Goal: Transaction & Acquisition: Obtain resource

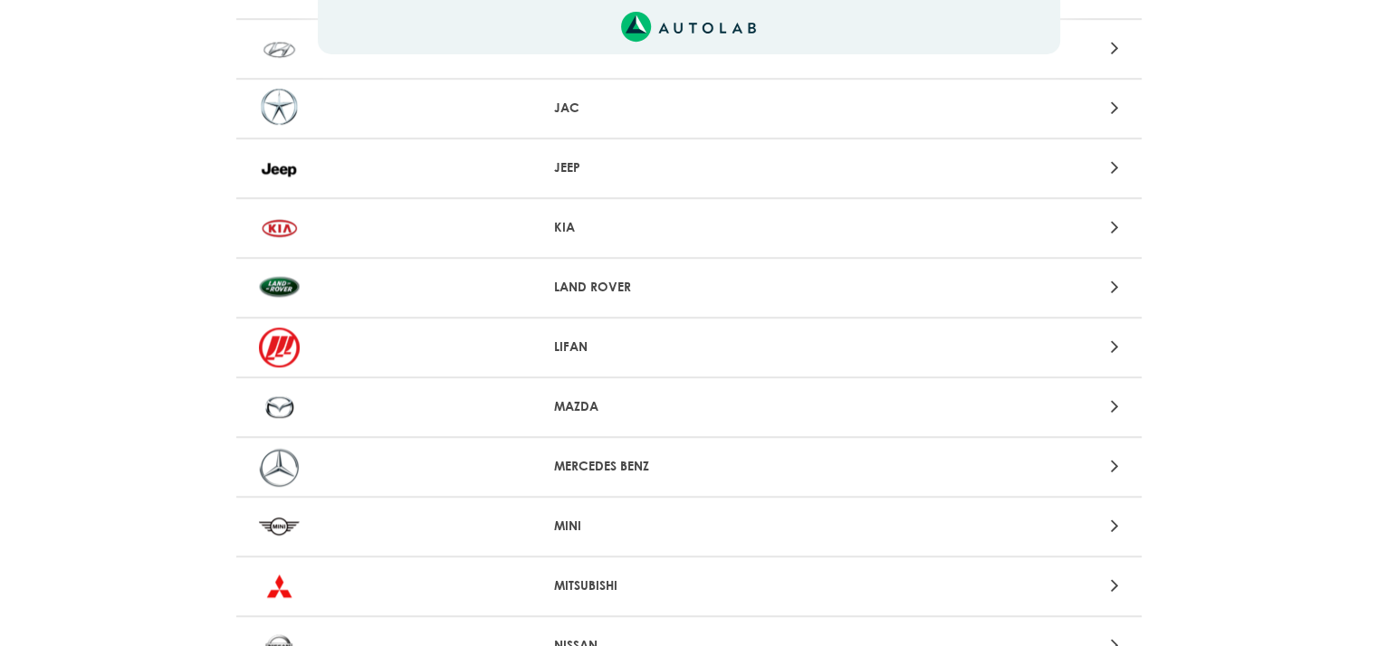
scroll to position [1177, 0]
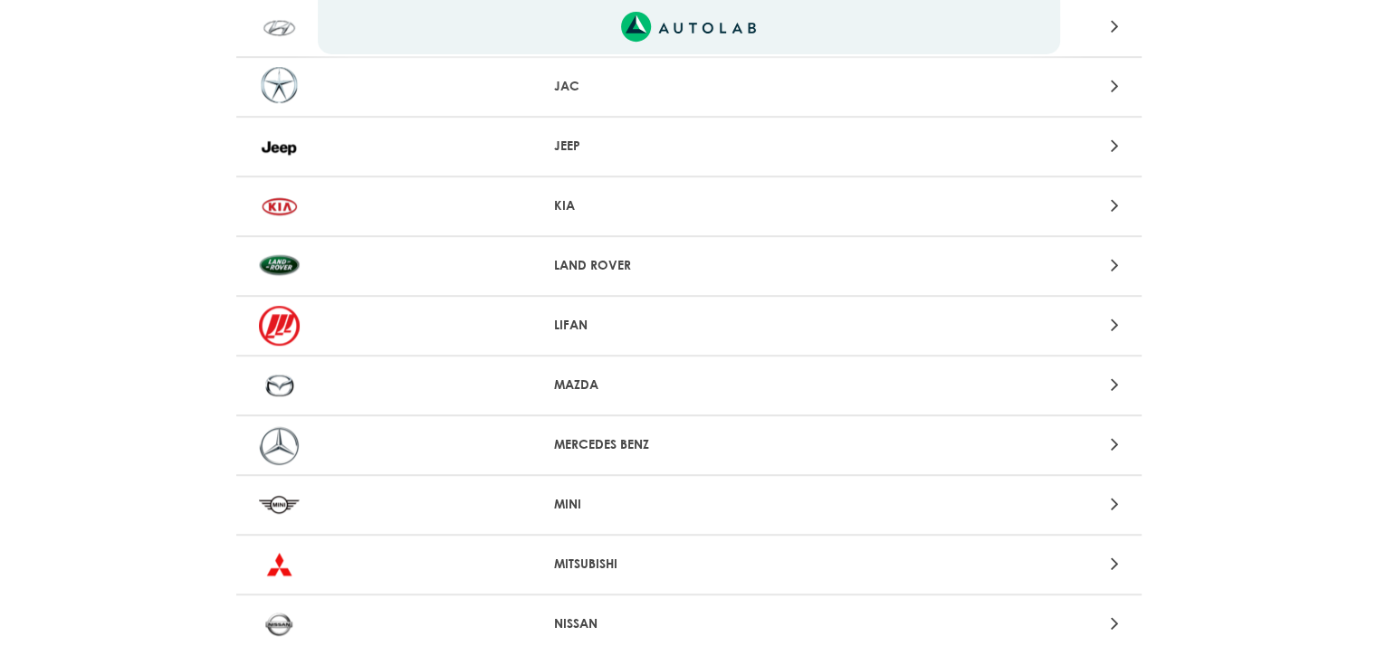
click at [1110, 377] on icon at bounding box center [1114, 385] width 8 height 24
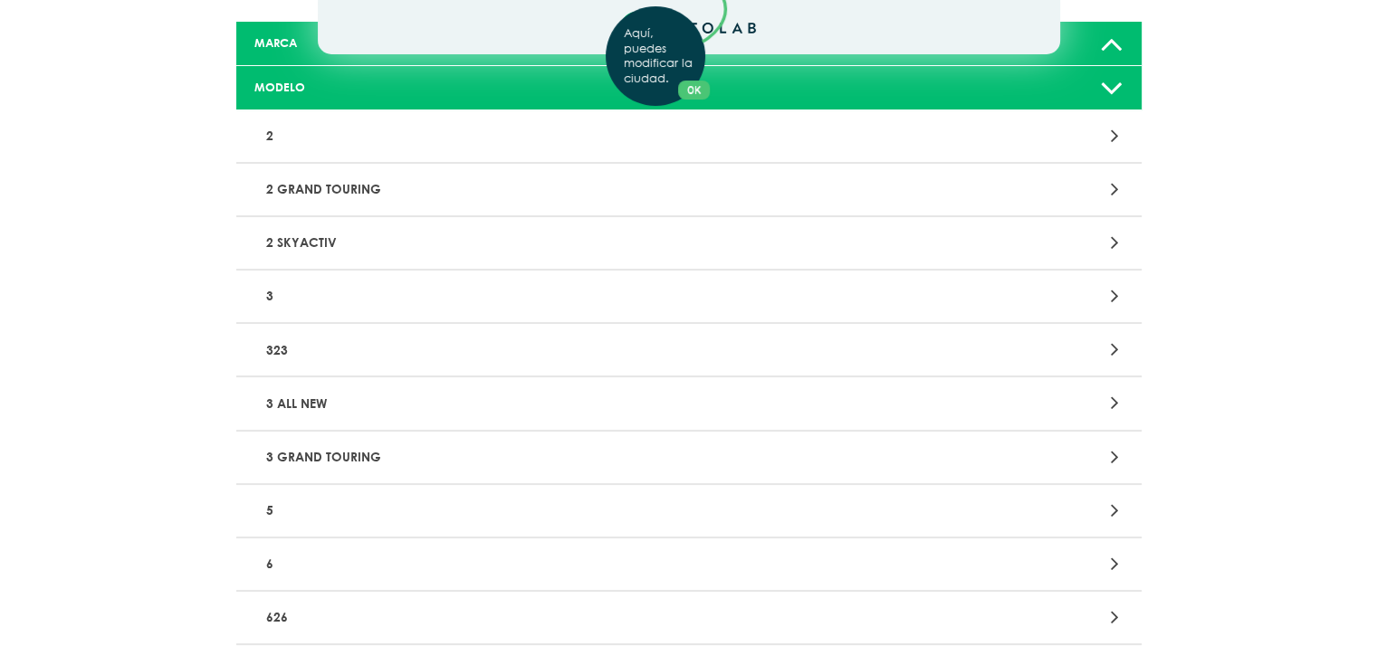
scroll to position [272, 0]
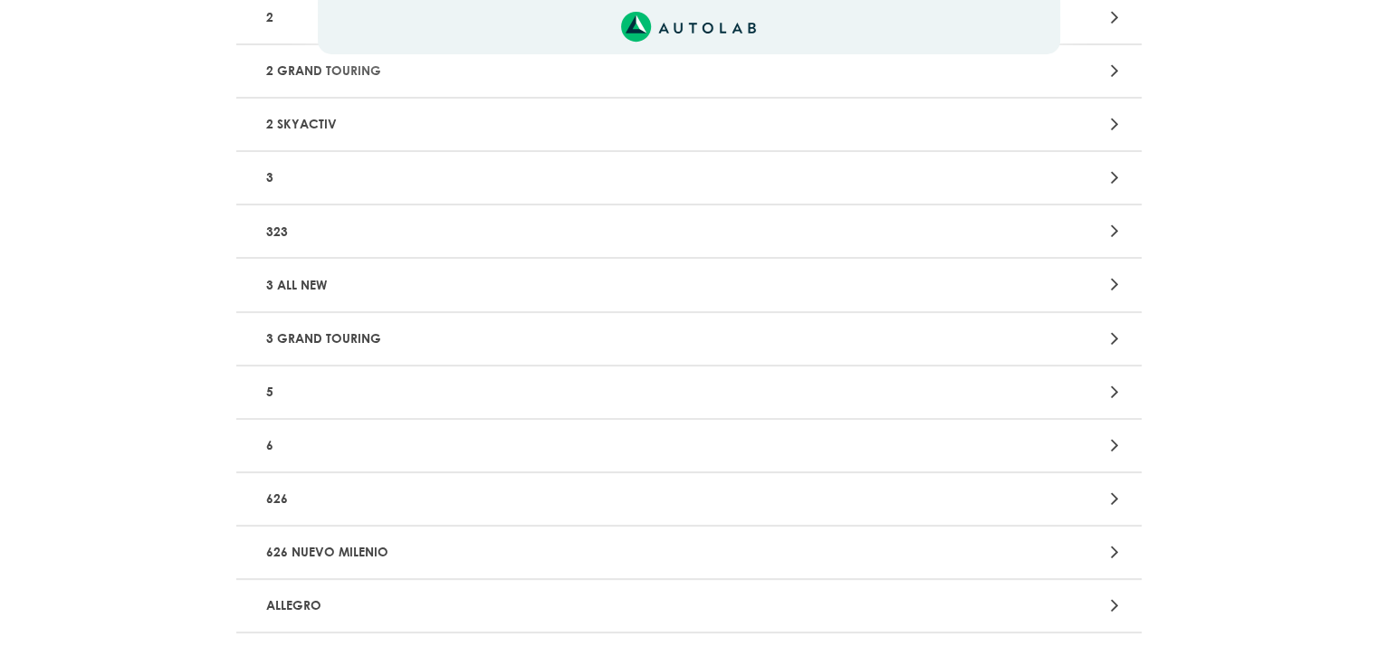
click at [1115, 445] on icon at bounding box center [1114, 446] width 8 height 24
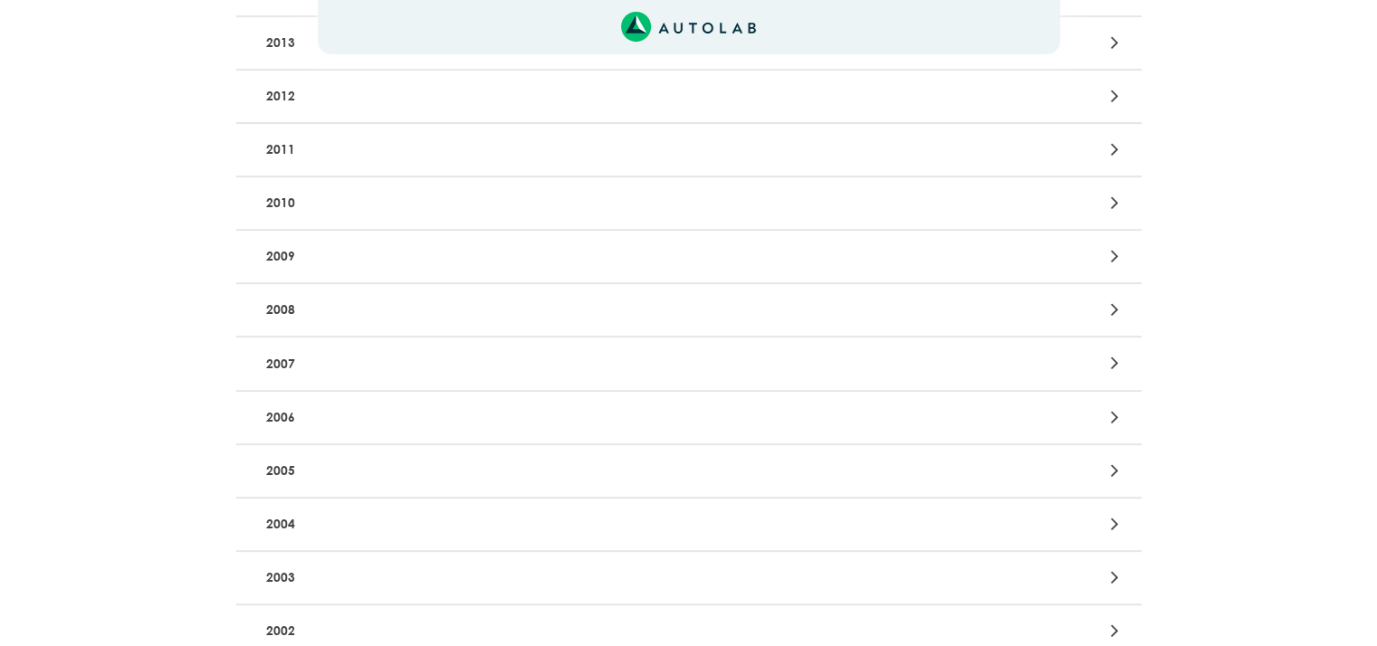
scroll to position [634, 0]
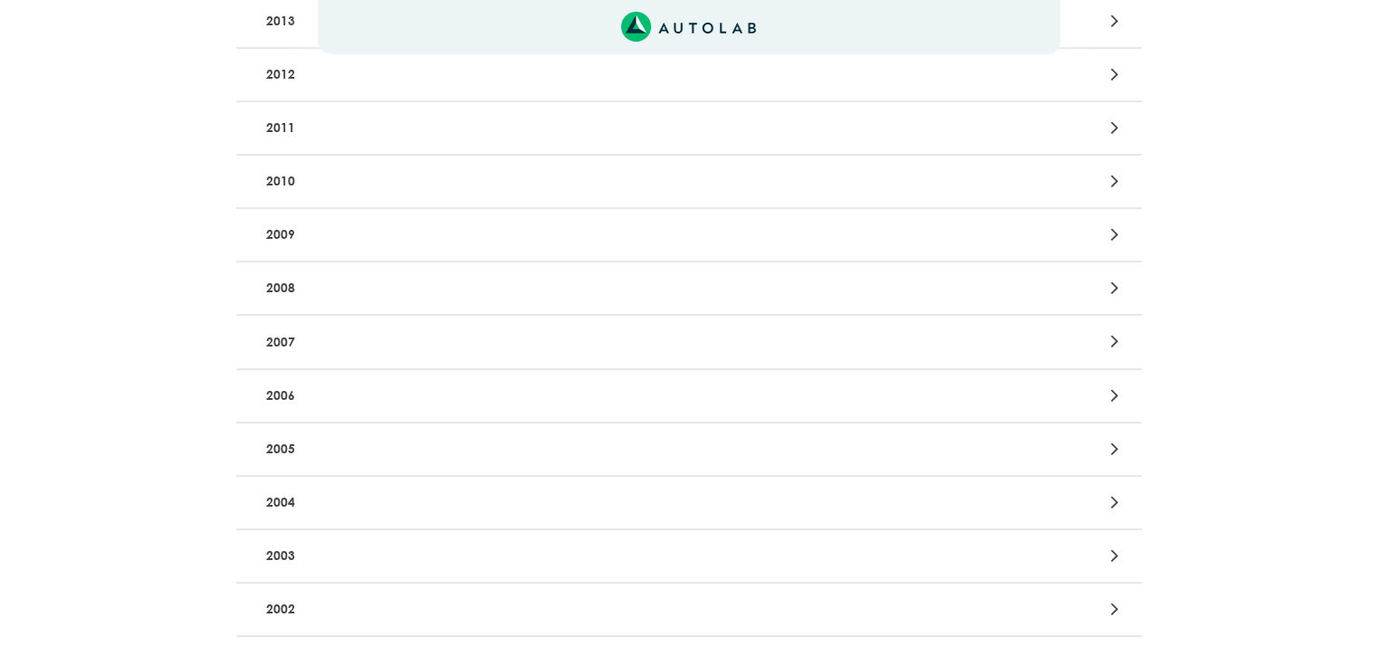
click at [1115, 498] on icon at bounding box center [1114, 503] width 8 height 24
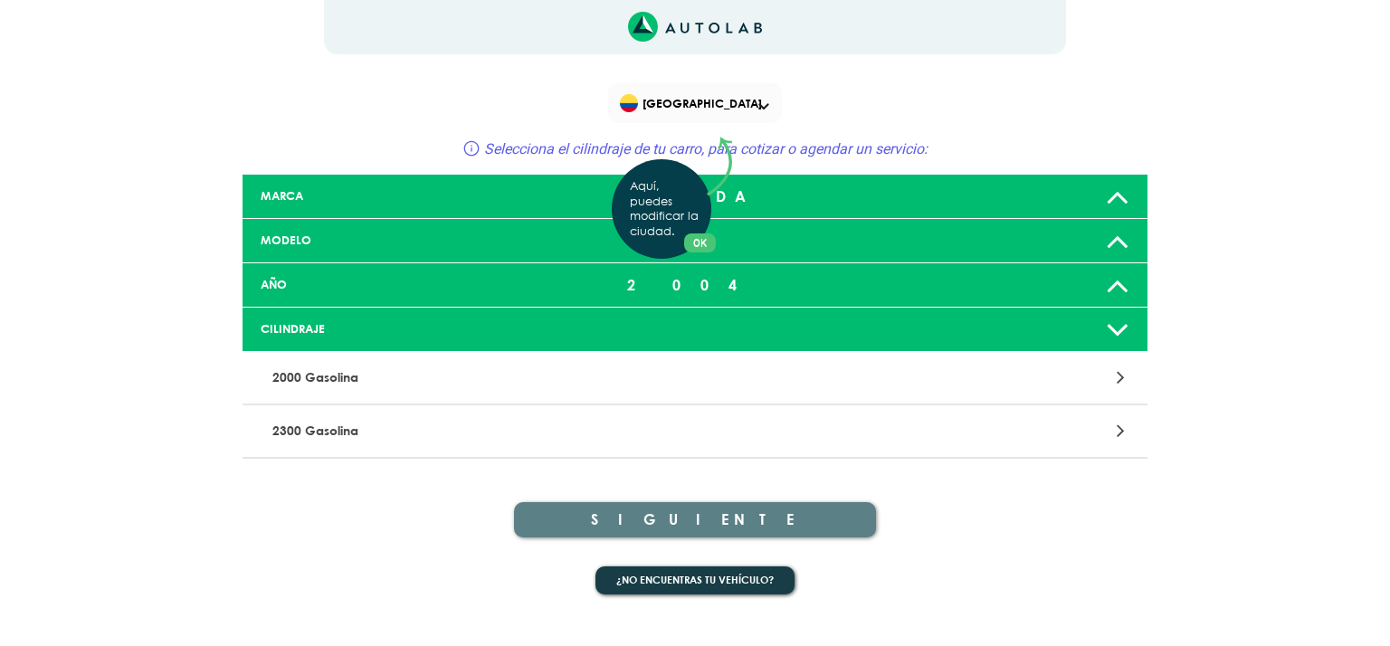
click at [1119, 335] on div "Aquí, puedes modificar la ciudad. OK .aex,.bex{fill:none!important;stroke:#50c4…" at bounding box center [695, 323] width 1390 height 646
click at [1115, 328] on icon at bounding box center [1118, 329] width 24 height 36
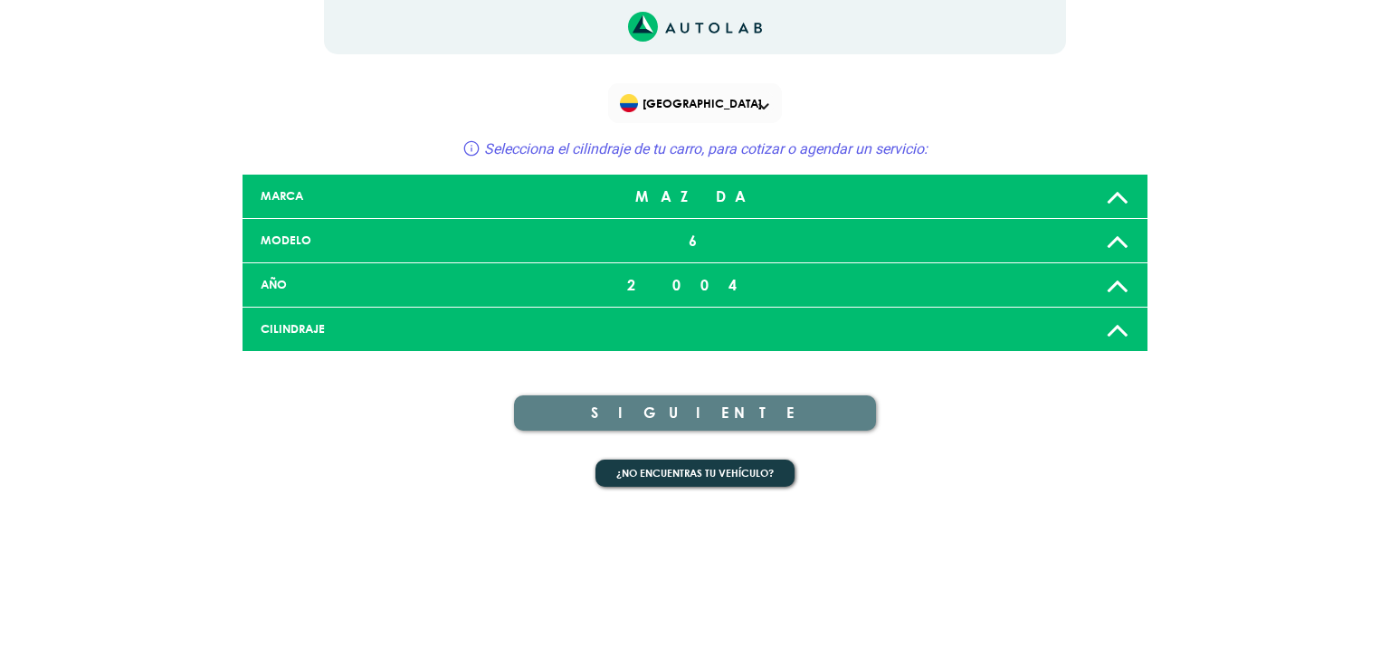
click at [1115, 328] on icon at bounding box center [1118, 329] width 24 height 36
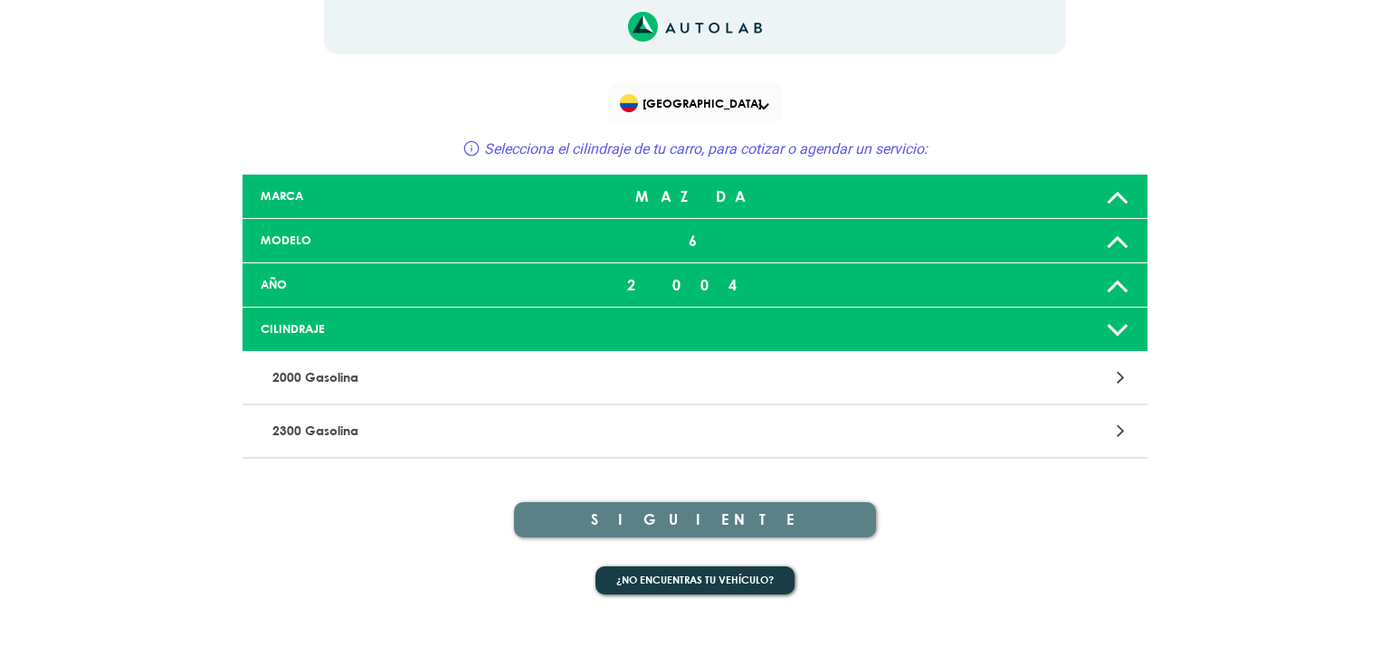
click at [351, 379] on p "2000 Gasolina" at bounding box center [547, 377] width 564 height 33
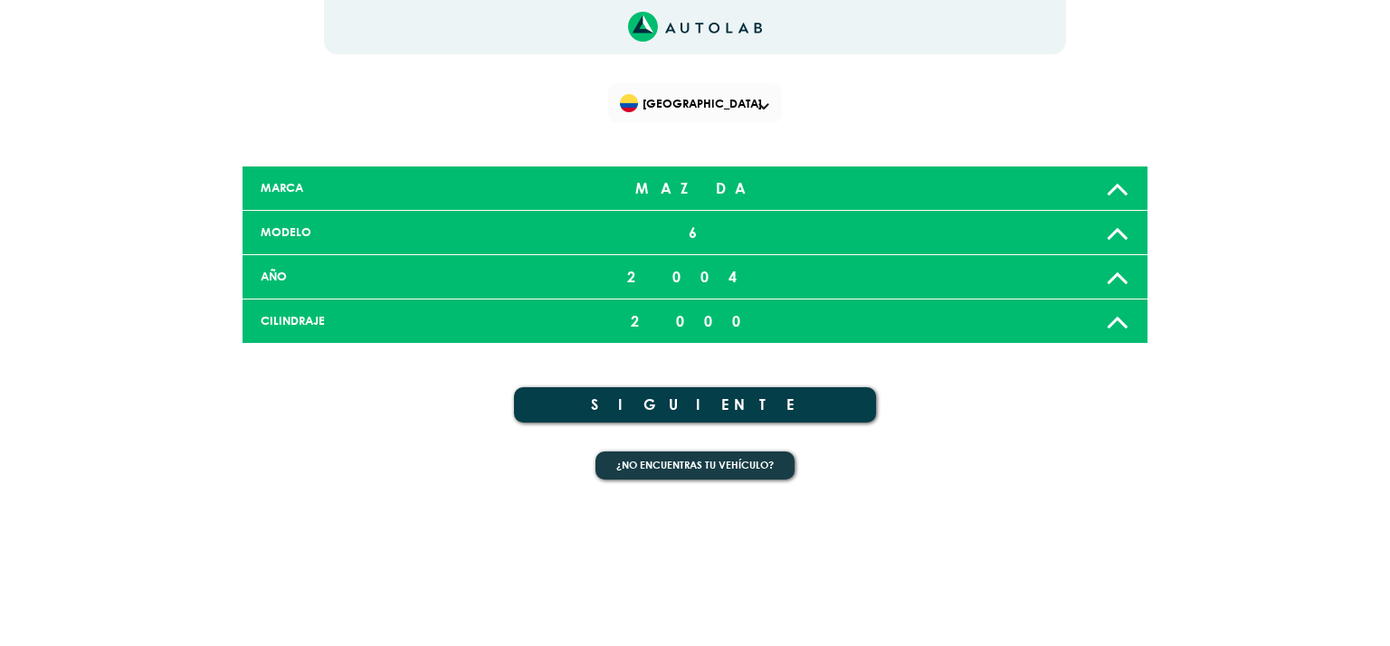
click at [720, 408] on button "SIGUIENTE" at bounding box center [695, 404] width 362 height 35
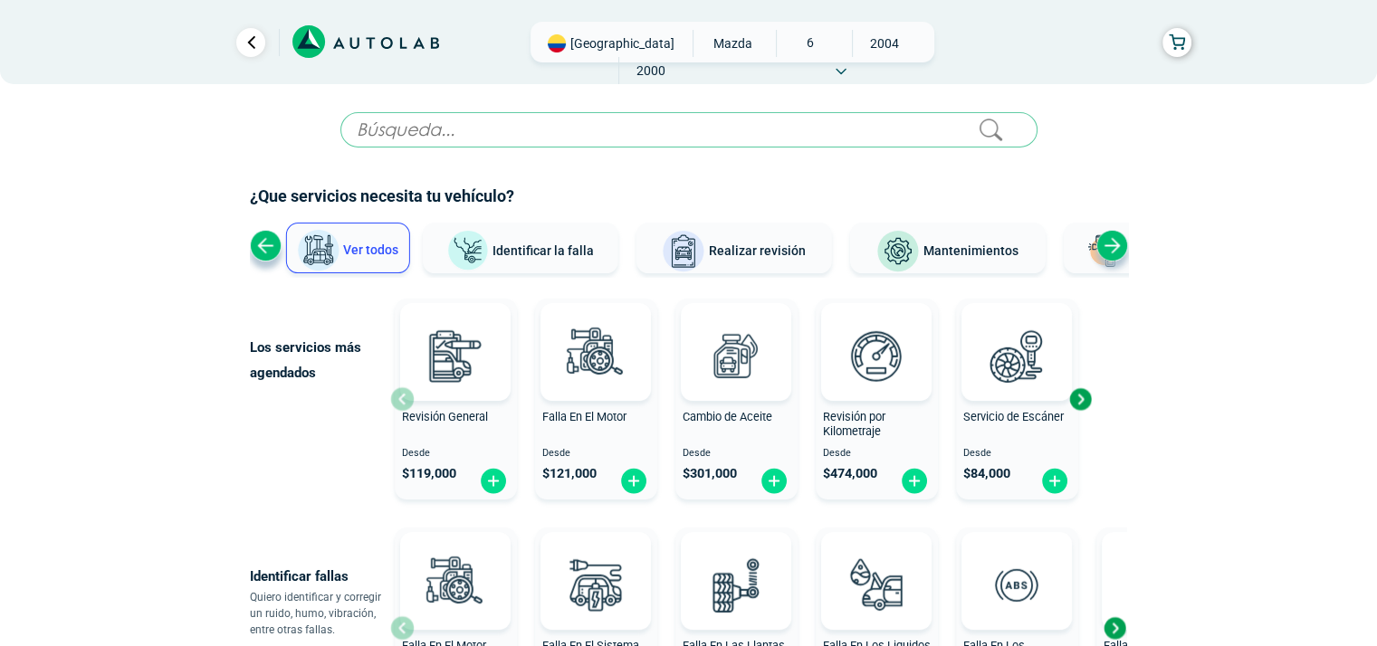
click at [1116, 249] on div "Next slide" at bounding box center [1112, 246] width 32 height 32
click at [1115, 242] on div "Next slide" at bounding box center [1112, 246] width 32 height 32
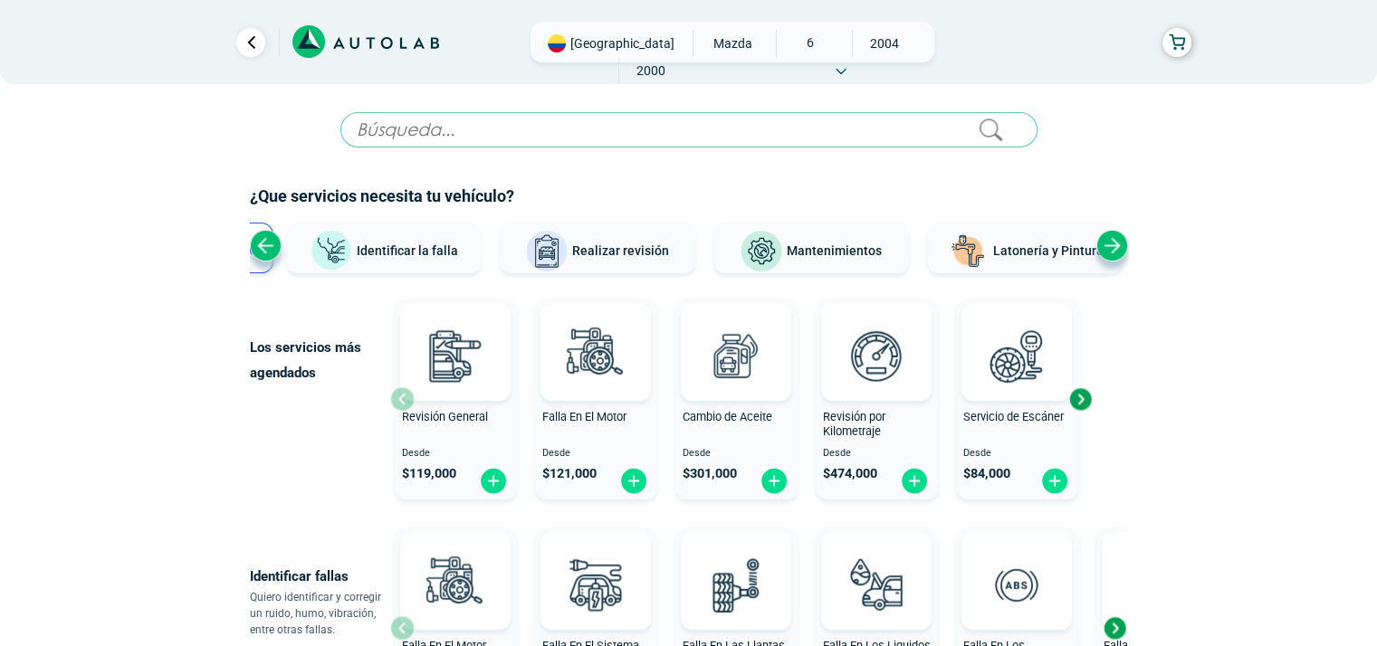
click at [1115, 242] on div "Next slide" at bounding box center [1112, 246] width 32 height 32
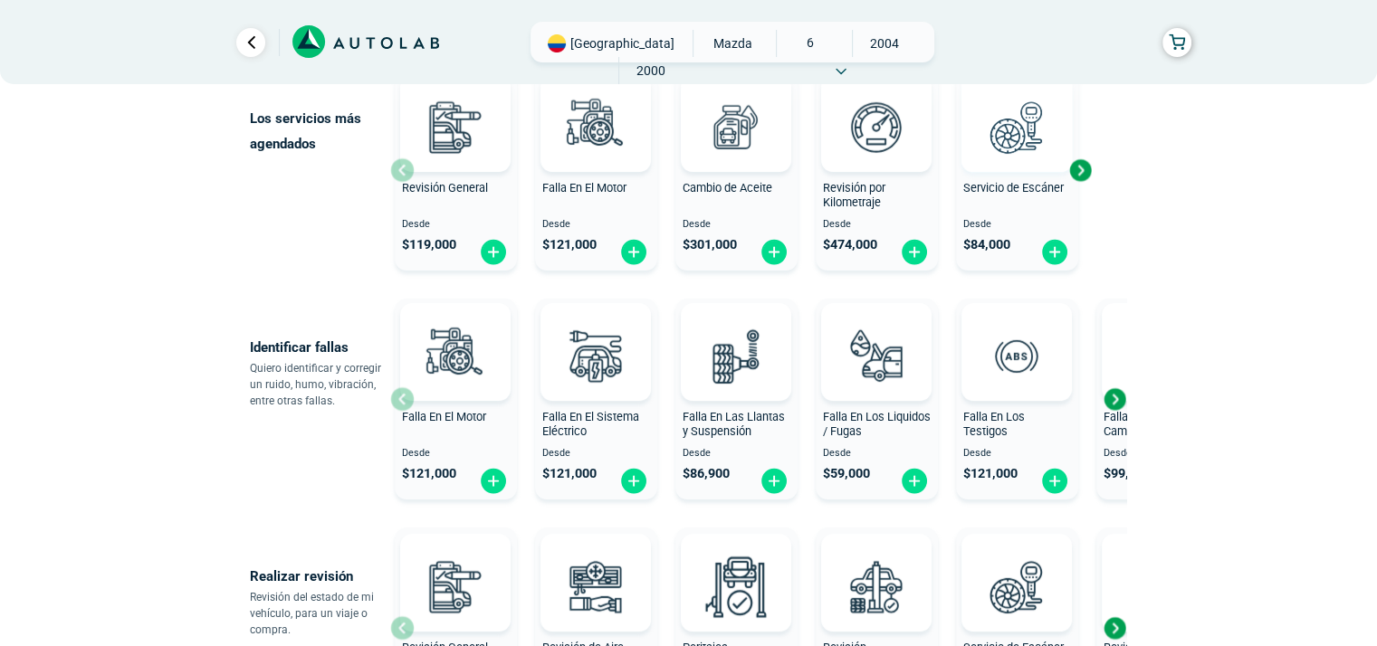
scroll to position [272, 0]
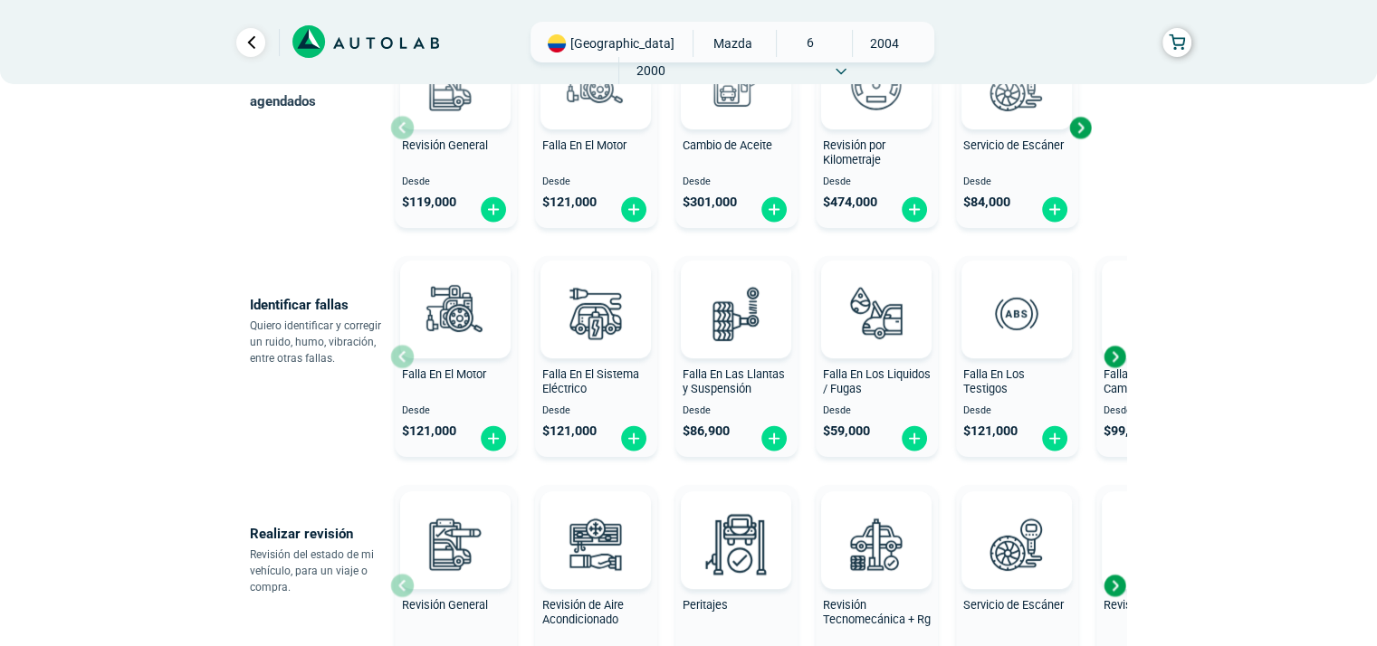
click at [1111, 358] on div "Next slide" at bounding box center [1114, 356] width 27 height 27
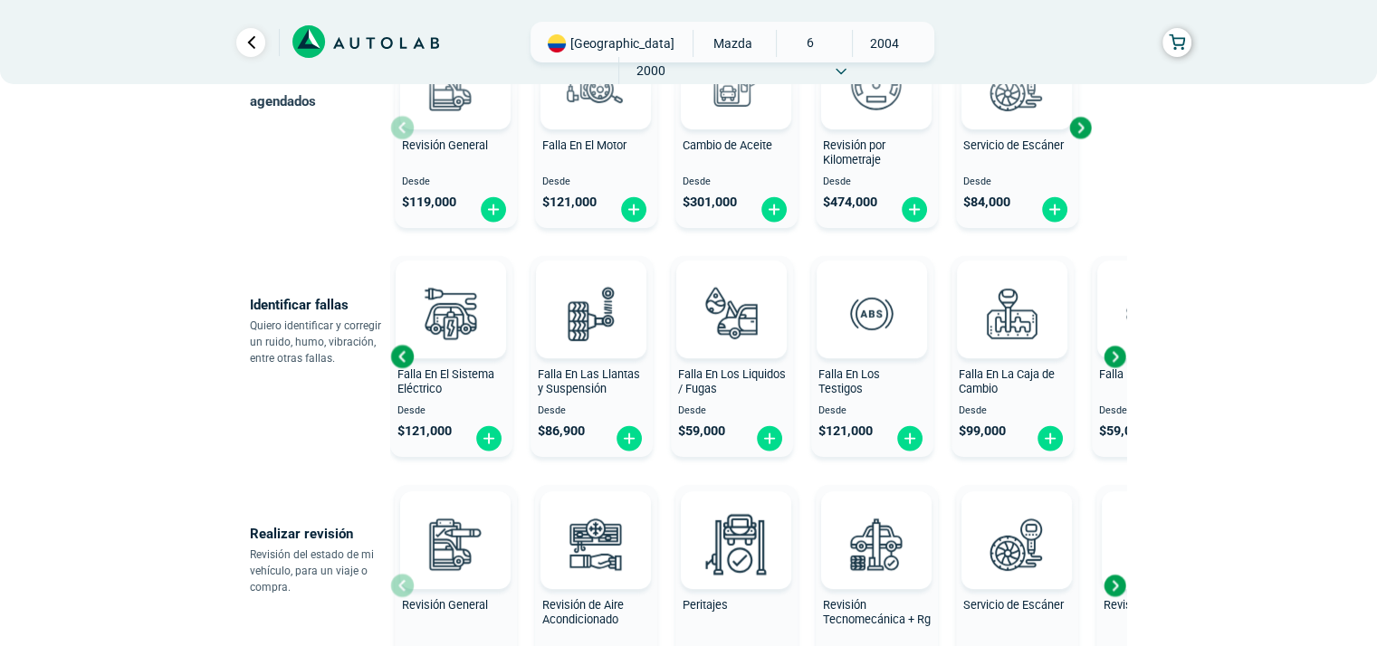
click at [1111, 358] on div "Next slide" at bounding box center [1114, 356] width 27 height 27
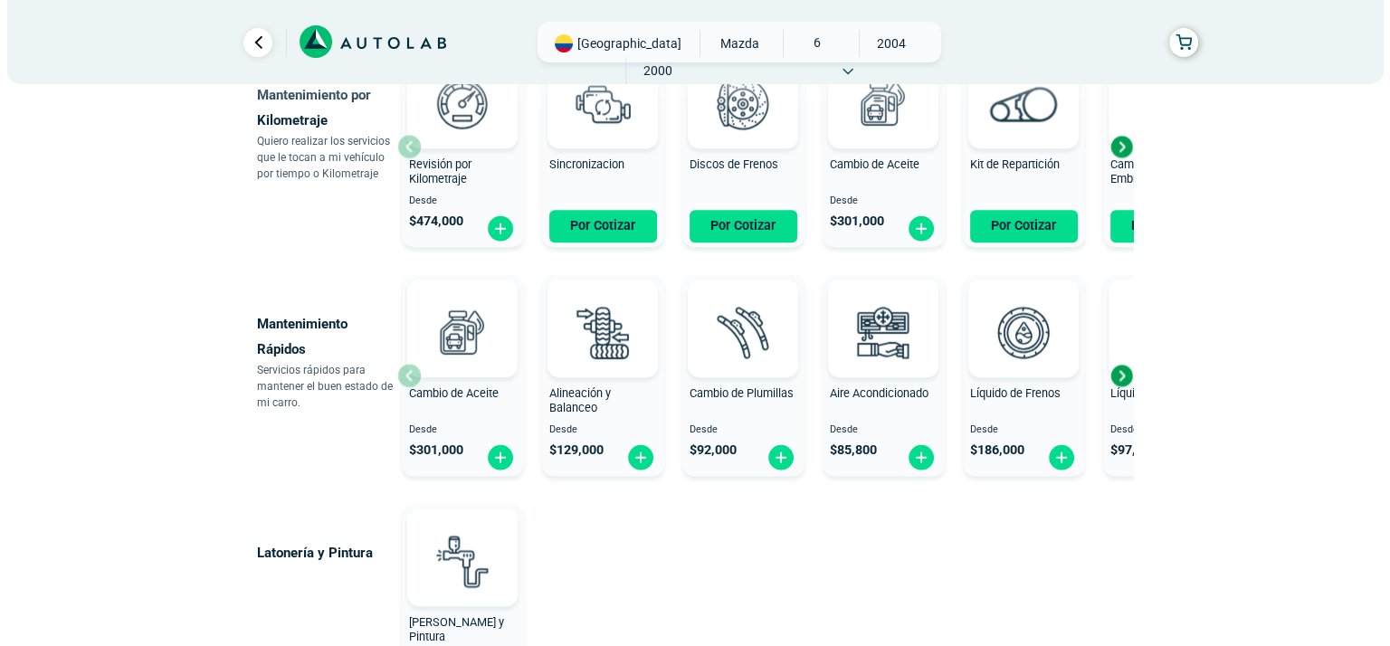
scroll to position [905, 0]
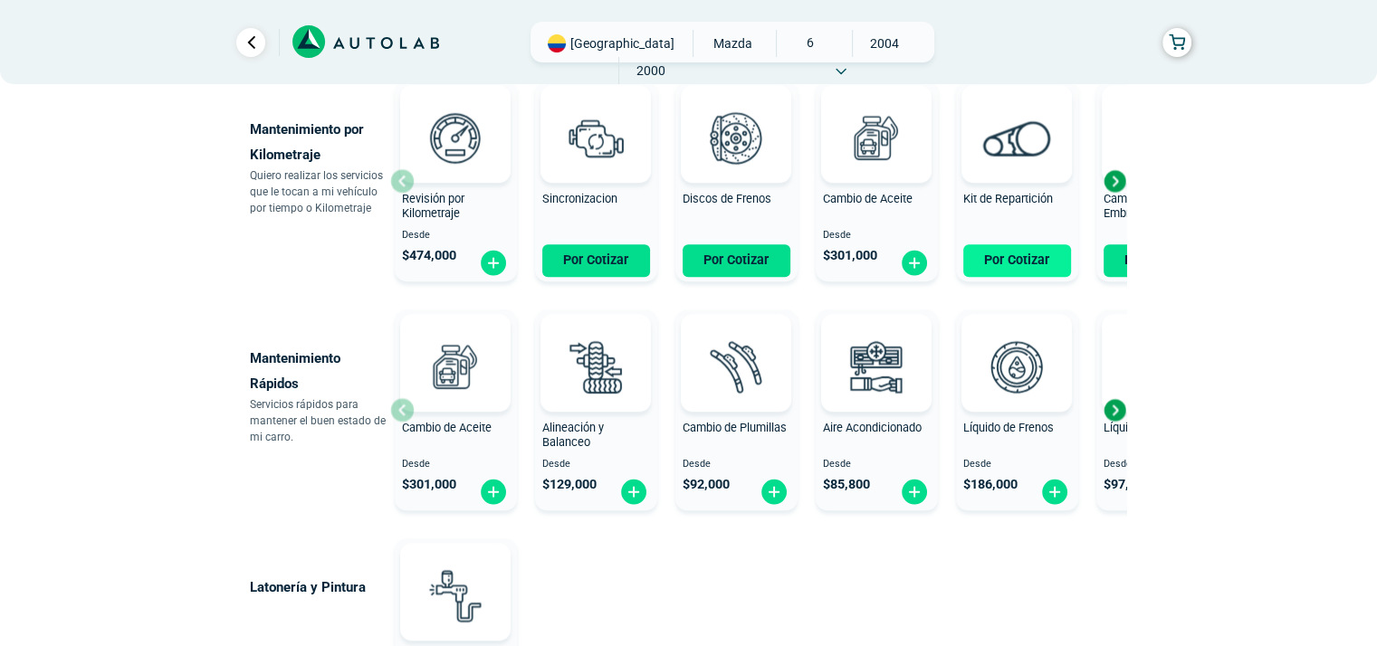
click at [1026, 256] on button "Por Cotizar" at bounding box center [1017, 260] width 108 height 33
